Goal: Task Accomplishment & Management: Use online tool/utility

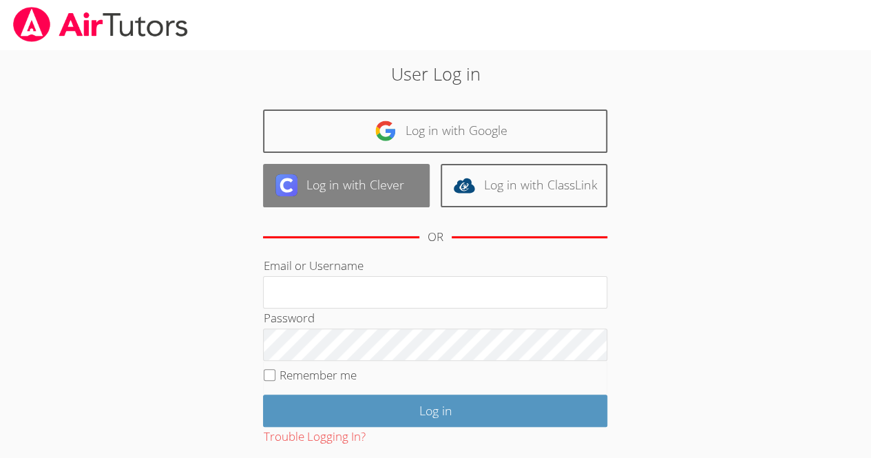
click at [363, 180] on link "Log in with Clever" at bounding box center [346, 185] width 167 height 43
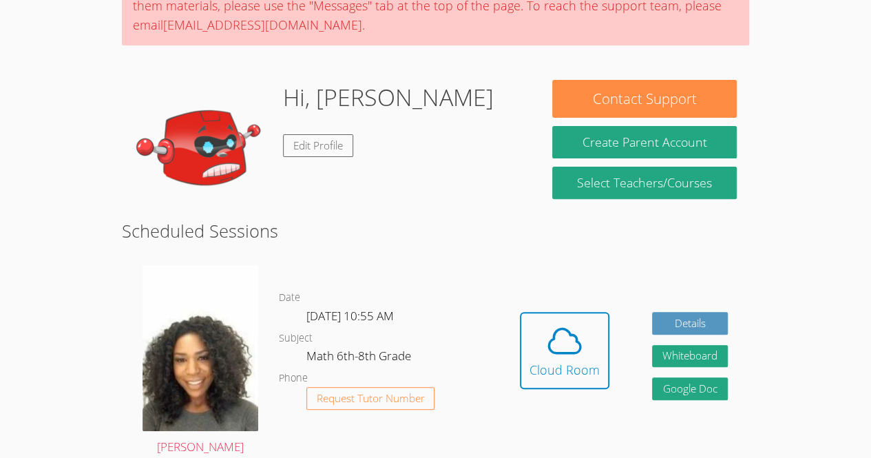
scroll to position [147, 0]
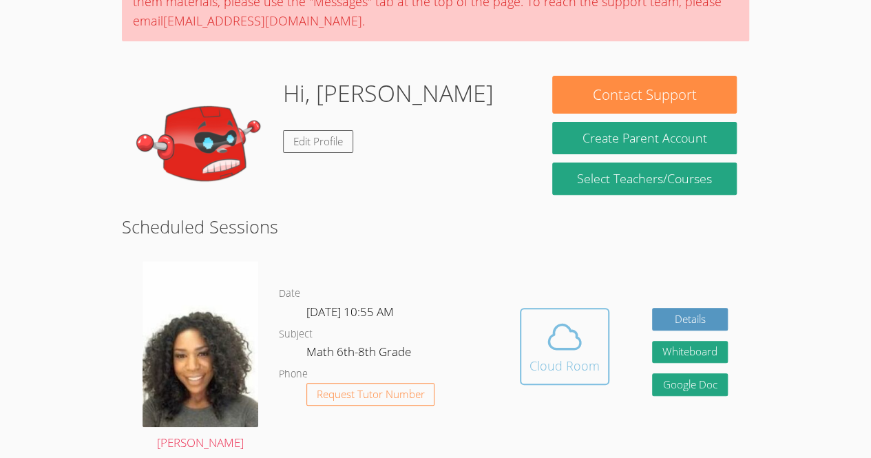
click at [566, 368] on div "Cloud Room" at bounding box center [564, 365] width 70 height 19
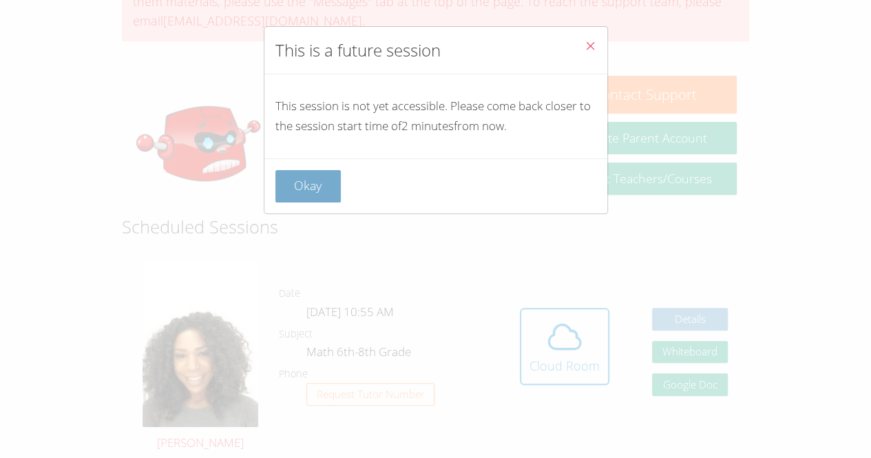
click at [314, 200] on button "Okay" at bounding box center [308, 186] width 66 height 32
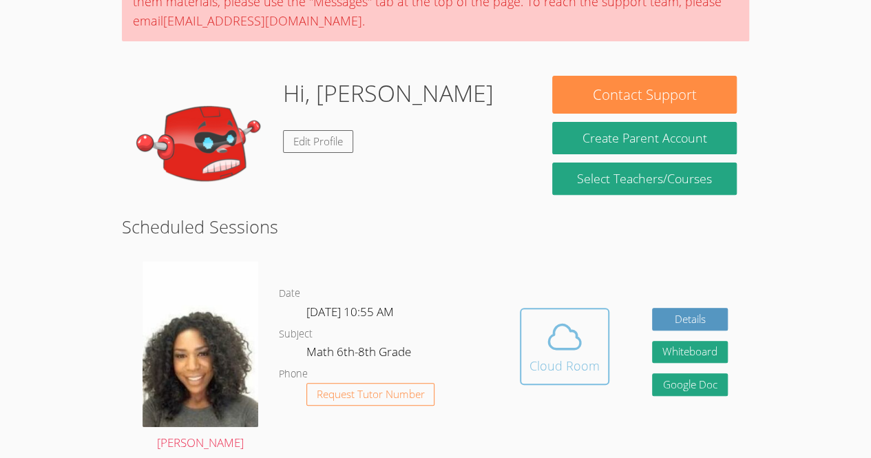
click at [547, 356] on div "Cloud Room" at bounding box center [564, 365] width 70 height 19
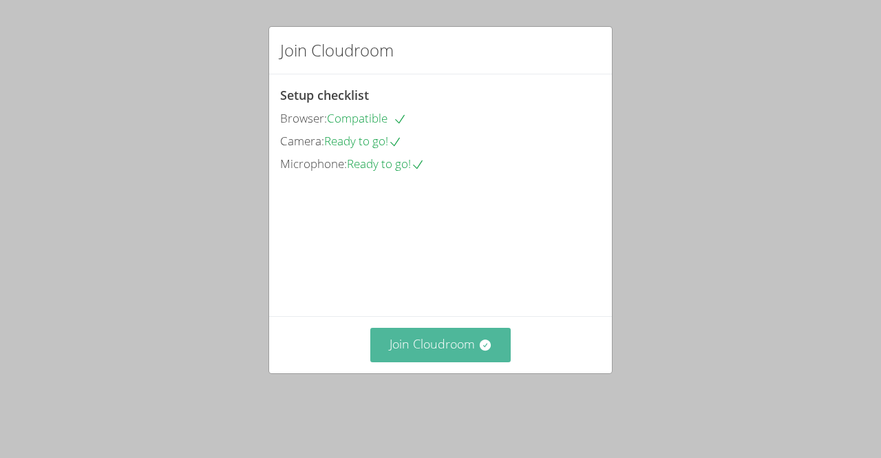
click at [449, 361] on button "Join Cloudroom" at bounding box center [440, 345] width 141 height 34
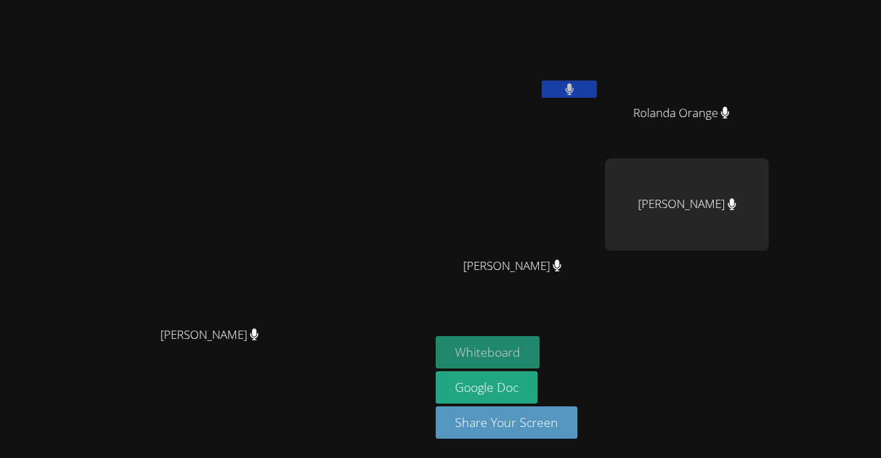
click at [540, 349] on button "Whiteboard" at bounding box center [488, 352] width 104 height 32
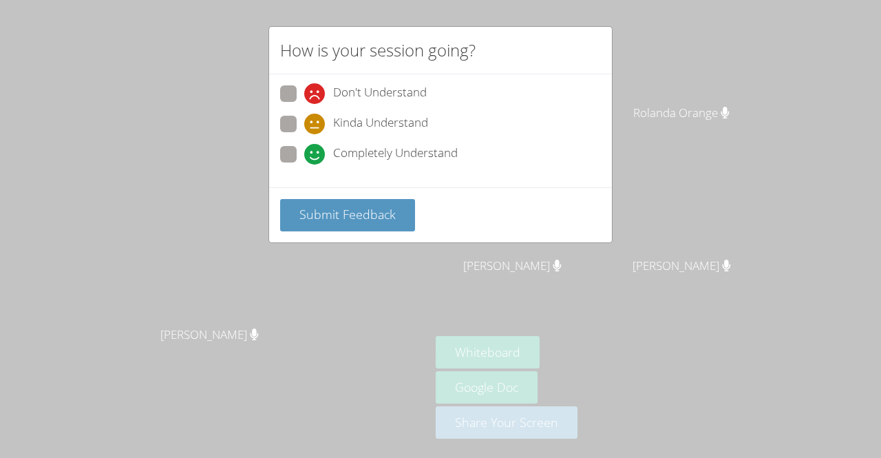
click at [299, 172] on div "Don't Understand Kinda Understand Completely Understand" at bounding box center [440, 130] width 343 height 113
click at [306, 156] on icon at bounding box center [314, 154] width 21 height 21
click at [306, 156] on input "Completely Understand" at bounding box center [310, 152] width 12 height 12
radio input "true"
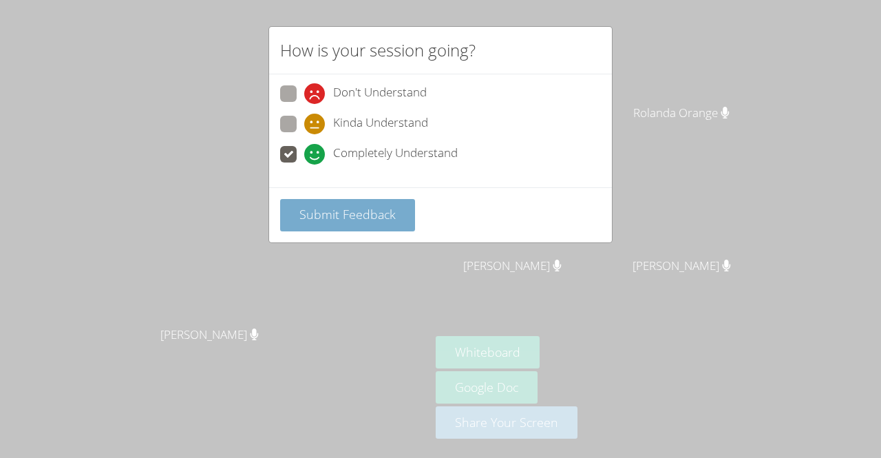
click at [344, 225] on button "Submit Feedback" at bounding box center [347, 215] width 135 height 32
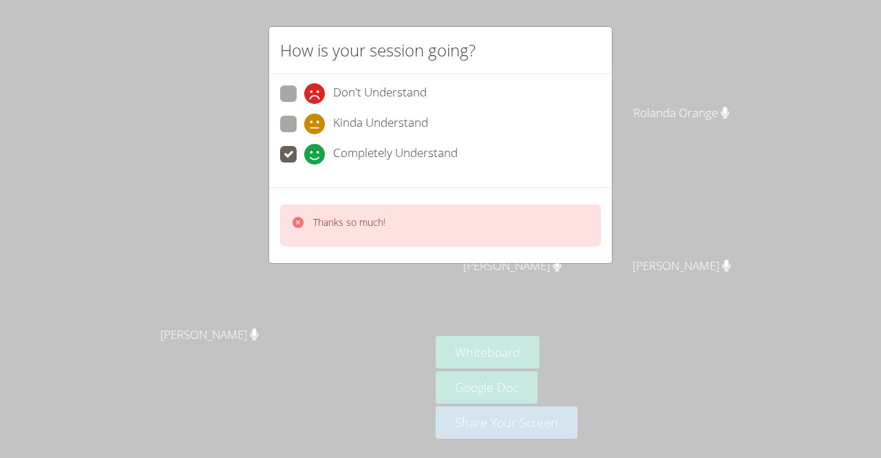
click at [355, 210] on div "Thanks so much!" at bounding box center [440, 225] width 321 height 42
